Goal: Navigation & Orientation: Find specific page/section

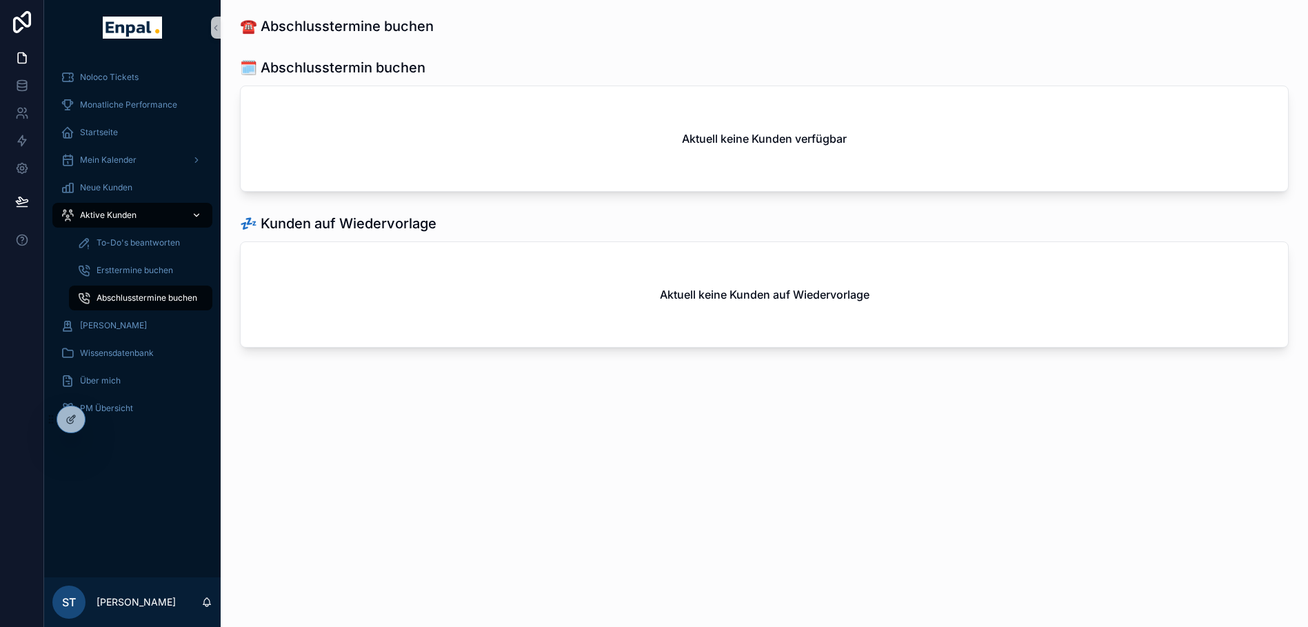
click at [126, 207] on div "Aktive Kunden" at bounding box center [132, 215] width 143 height 22
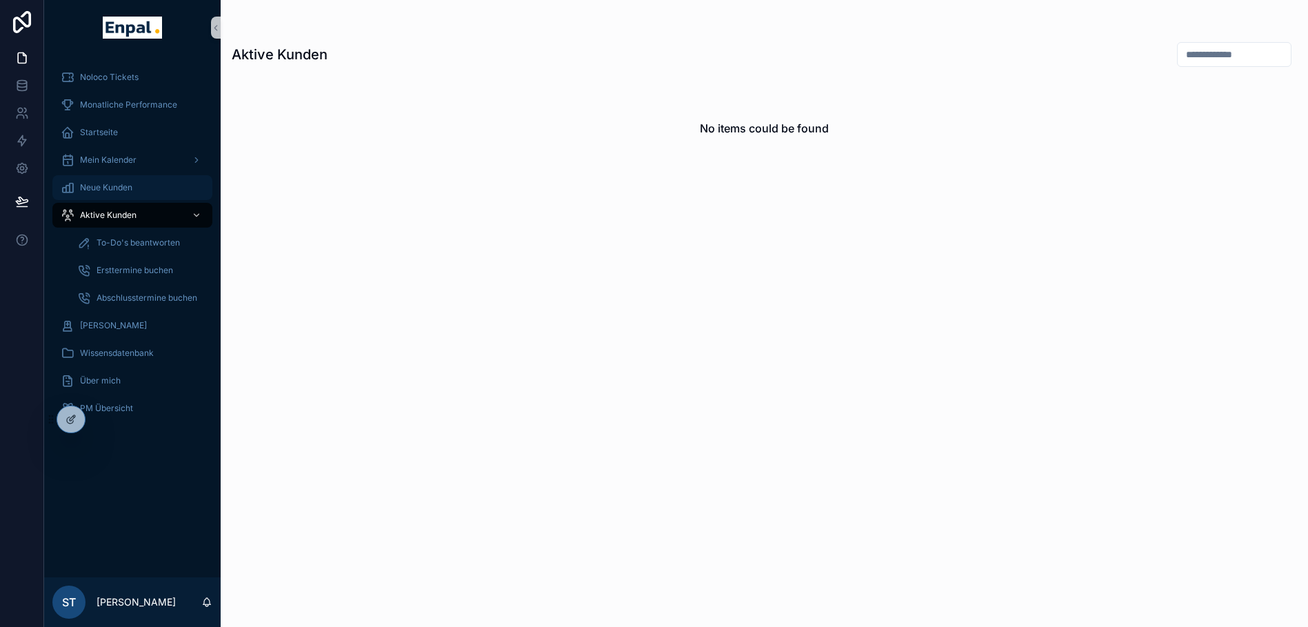
click at [105, 181] on div "Neue Kunden" at bounding box center [132, 188] width 143 height 22
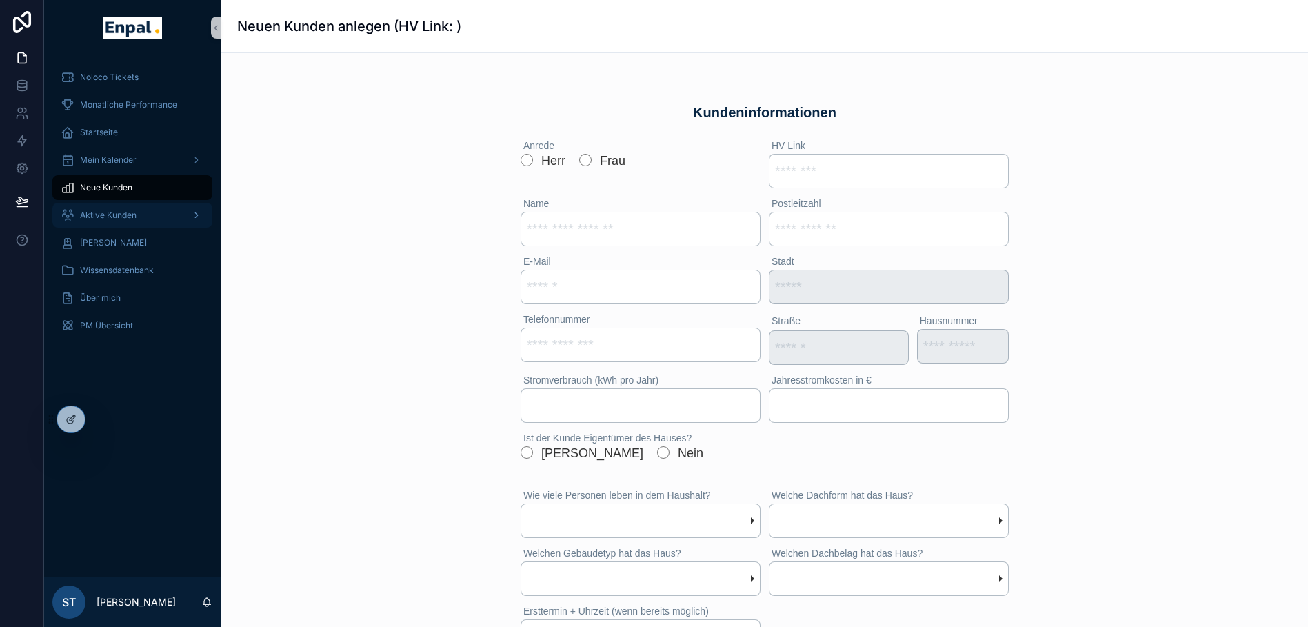
click at [110, 211] on span "Aktive Kunden" at bounding box center [108, 215] width 57 height 11
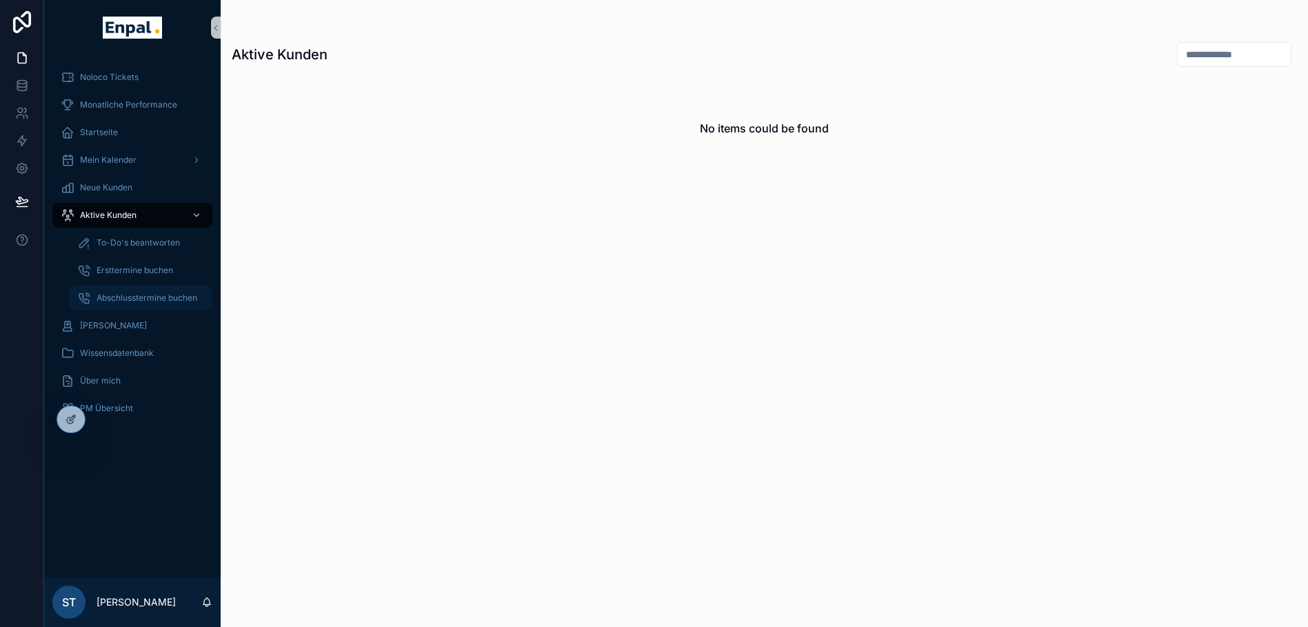
click at [142, 298] on span "Abschlusstermine buchen" at bounding box center [147, 297] width 101 height 11
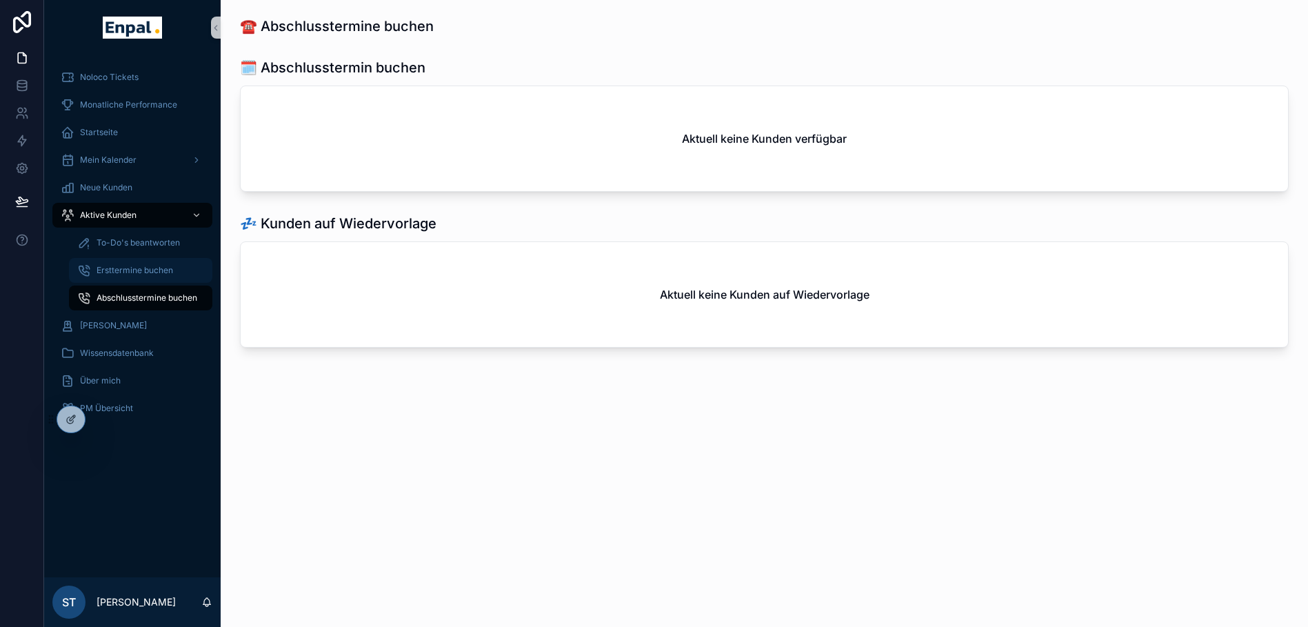
click at [141, 259] on link "Ersttermine buchen" at bounding box center [140, 270] width 143 height 25
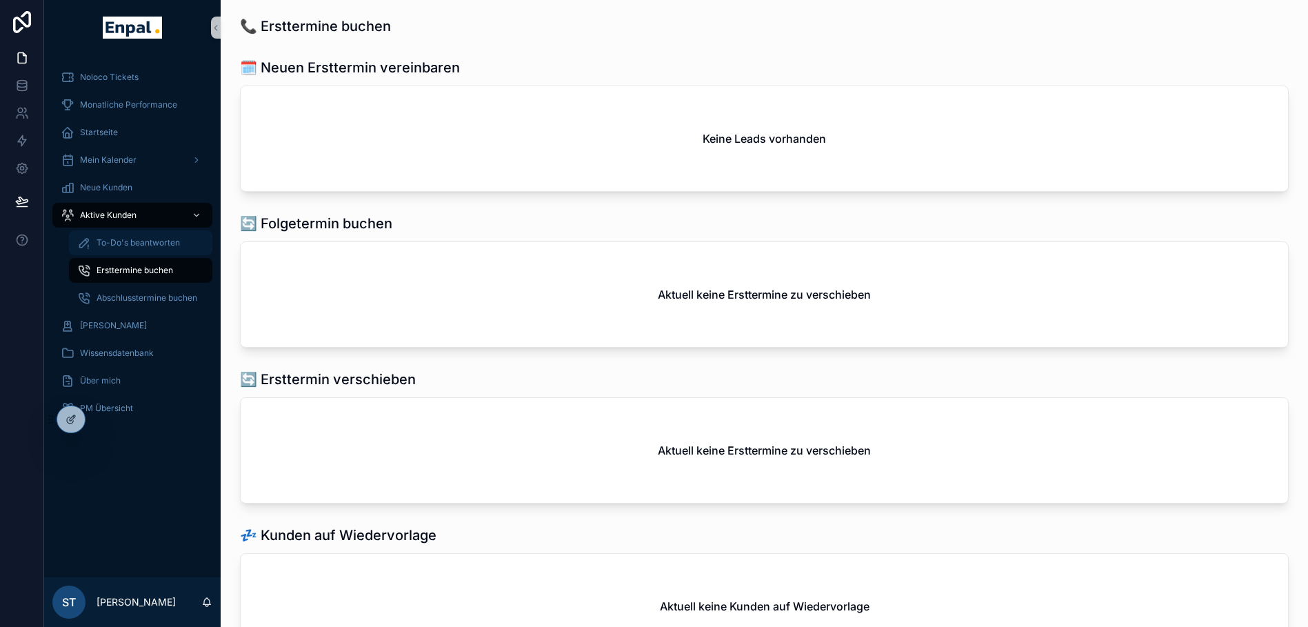
click at [139, 251] on div "To-Do's beantworten" at bounding box center [140, 243] width 127 height 22
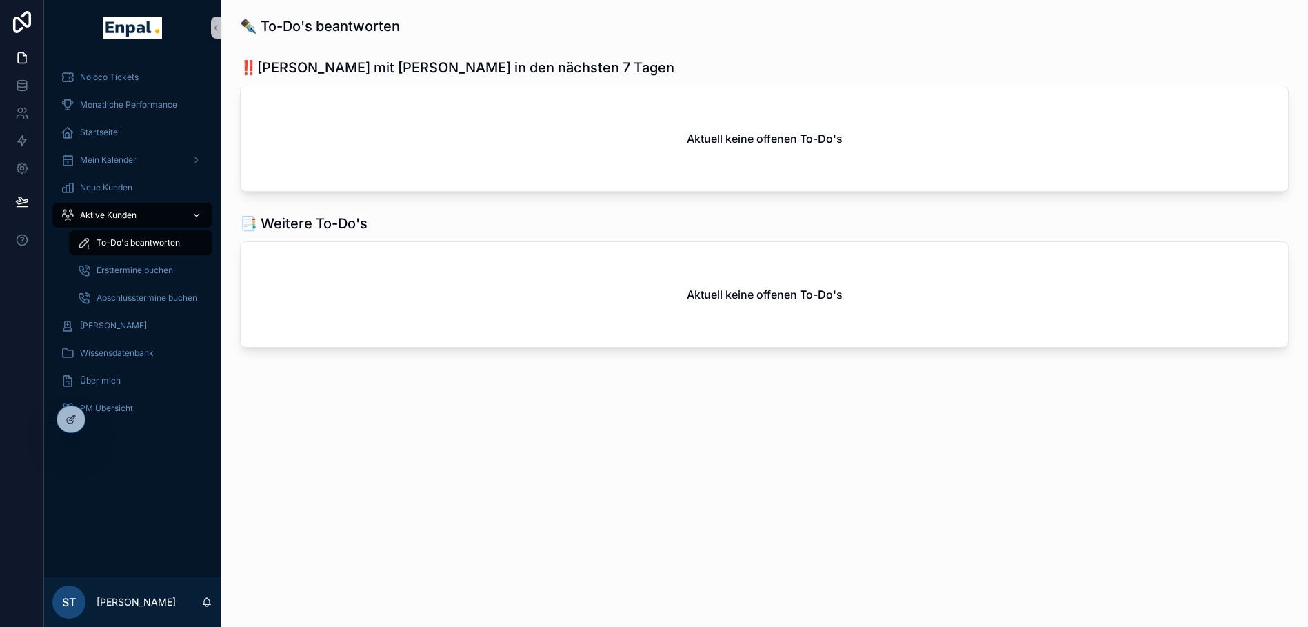
click at [124, 211] on span "Aktive Kunden" at bounding box center [108, 215] width 57 height 11
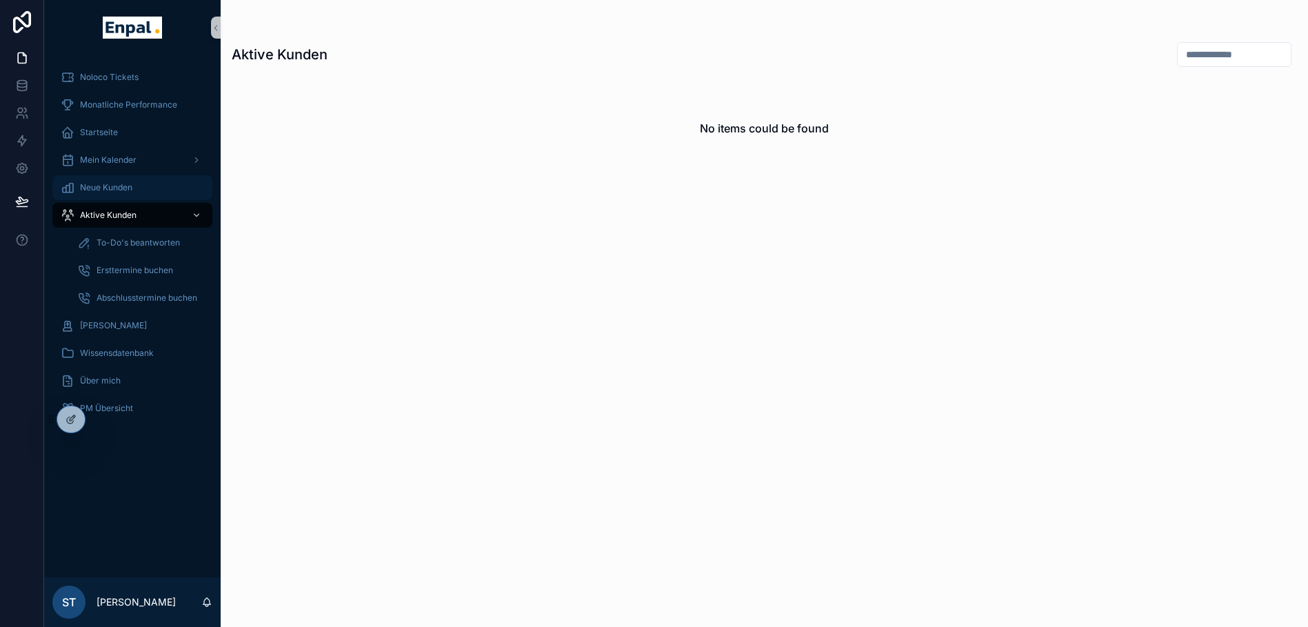
click at [97, 191] on span "Neue Kunden" at bounding box center [106, 187] width 52 height 11
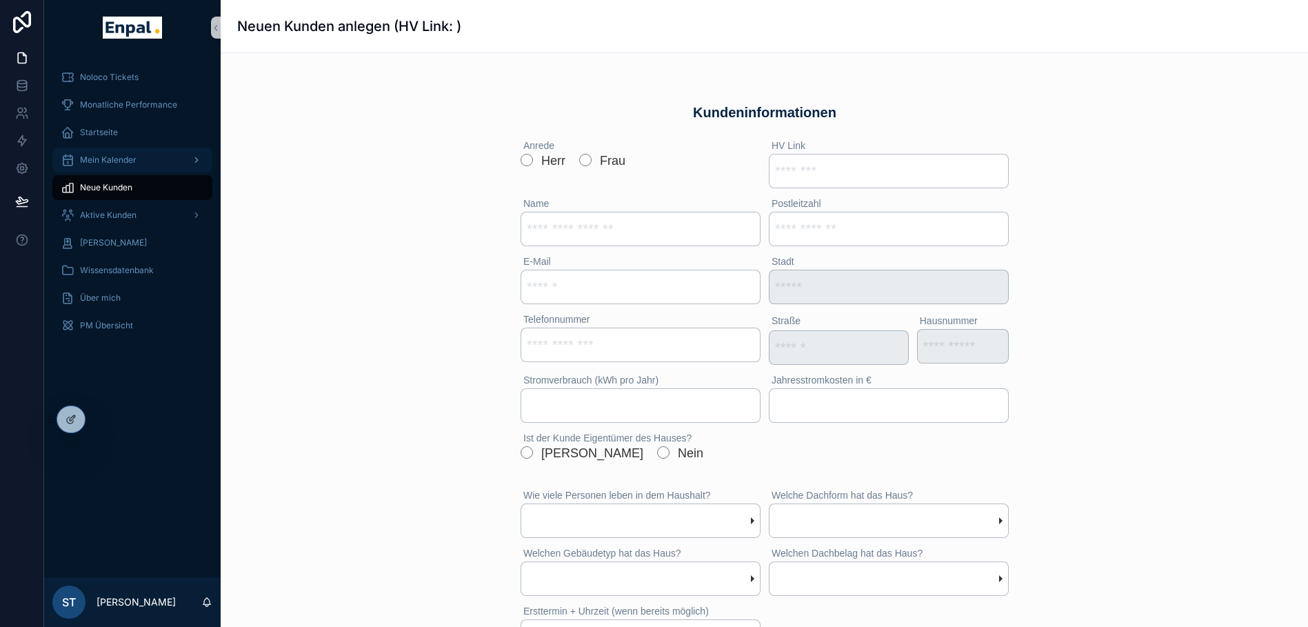
click at [97, 158] on span "Mein Kalender" at bounding box center [108, 159] width 57 height 11
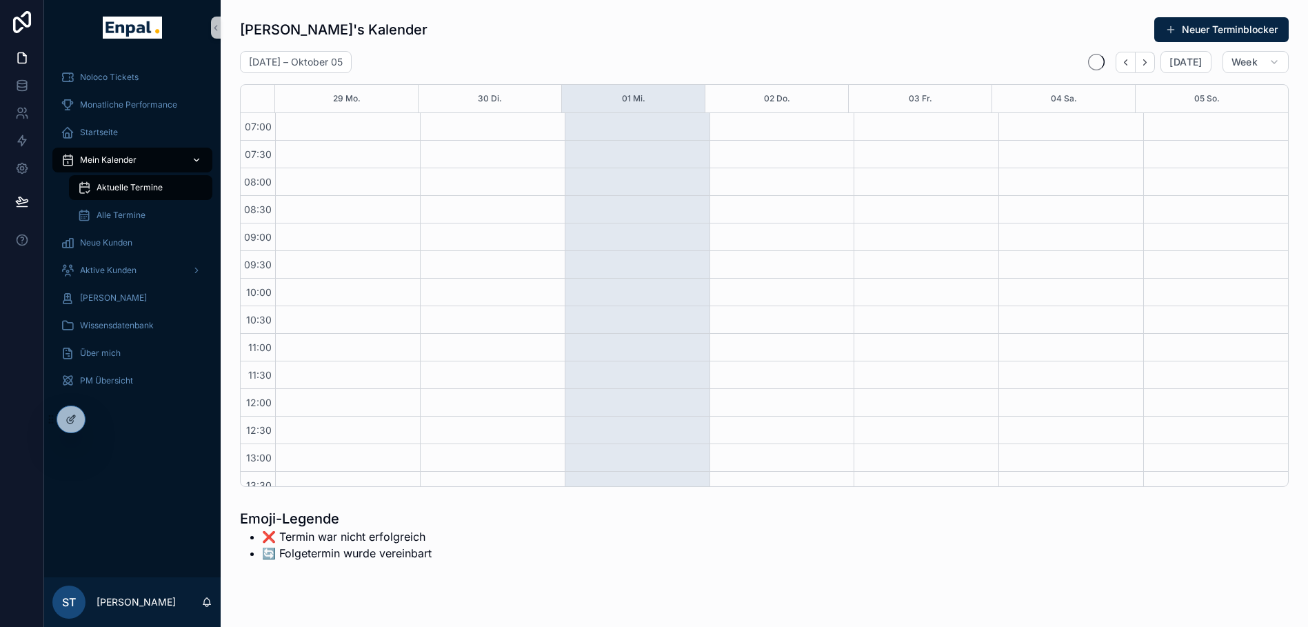
scroll to position [386, 0]
click at [106, 272] on span "Aktive Kunden" at bounding box center [108, 270] width 57 height 11
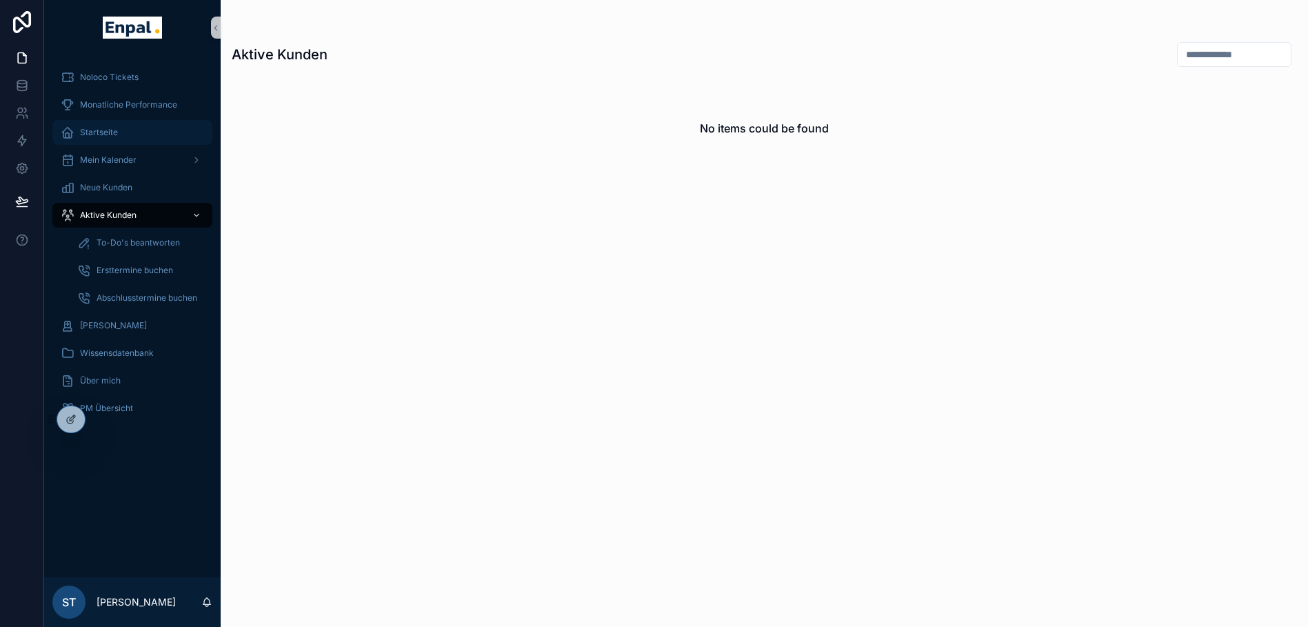
drag, startPoint x: 117, startPoint y: 118, endPoint x: 110, endPoint y: 138, distance: 20.9
click at [110, 138] on div "Noloco Tickets Monatliche Performance Startseite Mein Kalender Neue Kunden Akti…" at bounding box center [132, 242] width 177 height 359
click at [110, 138] on div "Startseite" at bounding box center [132, 132] width 143 height 22
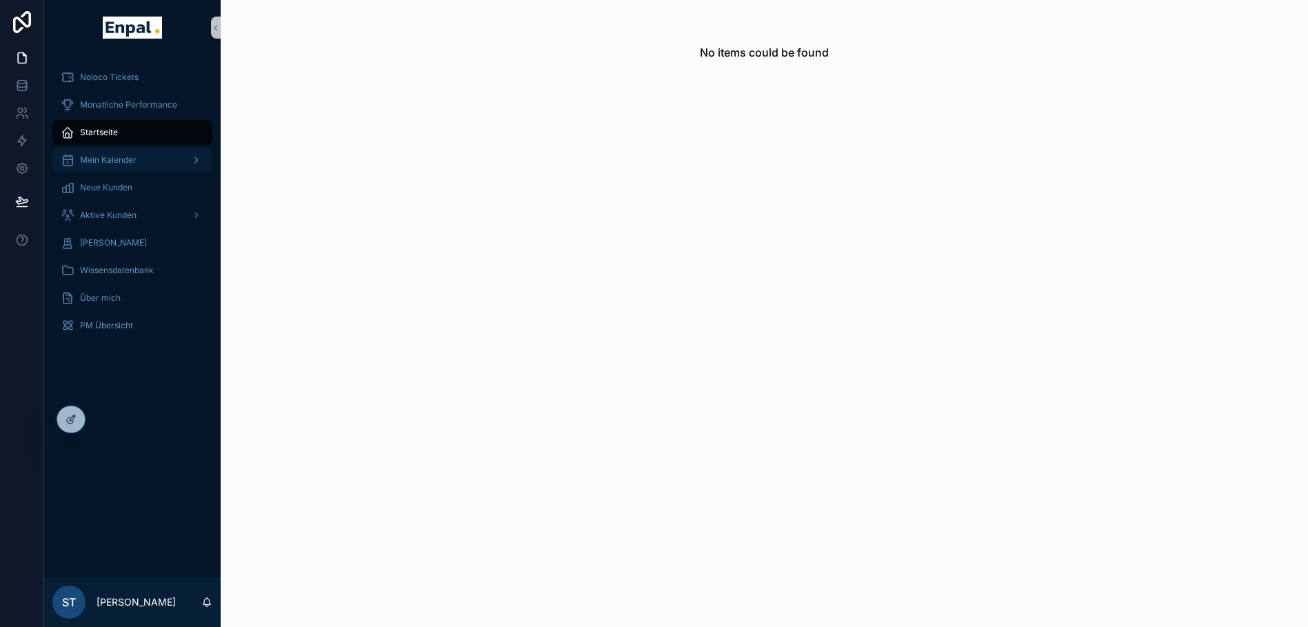
click at [106, 161] on span "Mein Kalender" at bounding box center [108, 159] width 57 height 11
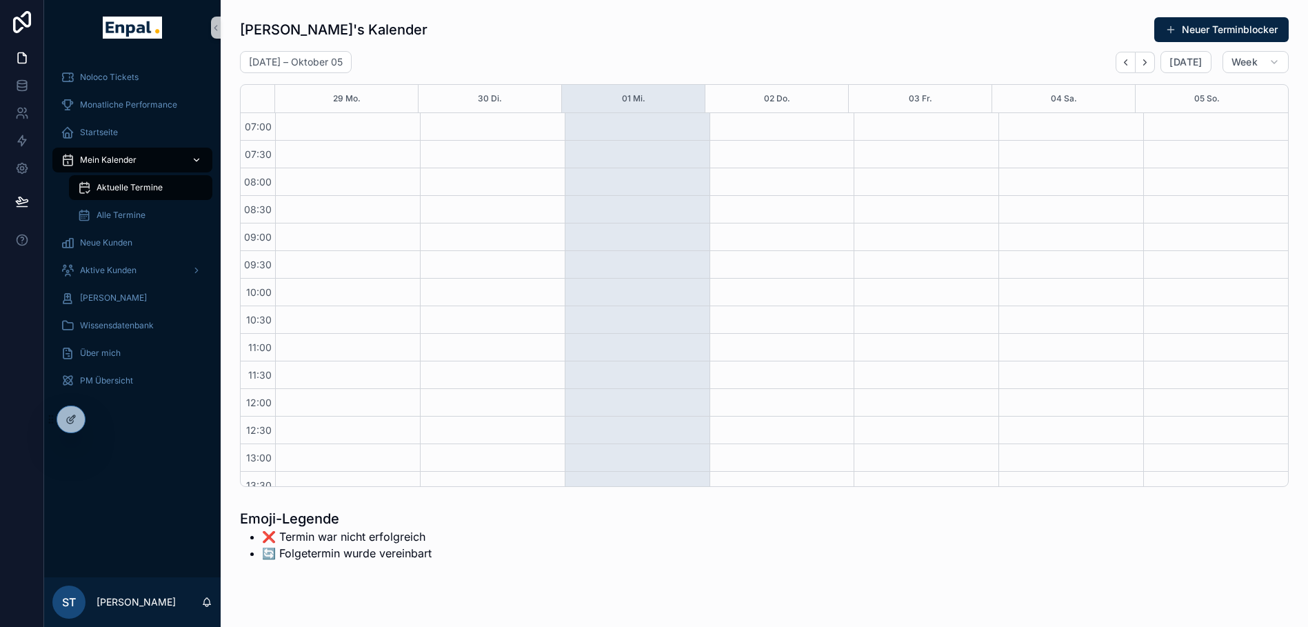
scroll to position [386, 0]
click at [110, 214] on span "Alle Termine" at bounding box center [121, 215] width 49 height 11
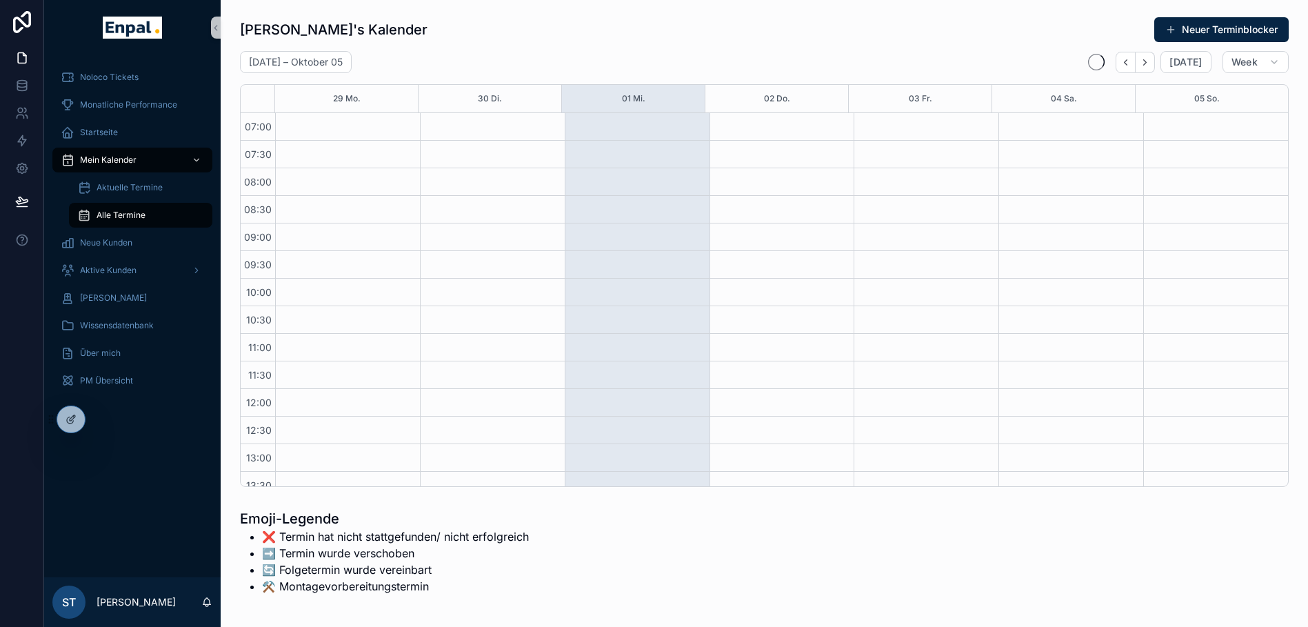
scroll to position [386, 0]
click at [111, 244] on span "Neue Kunden" at bounding box center [106, 242] width 52 height 11
